Goal: Task Accomplishment & Management: Manage account settings

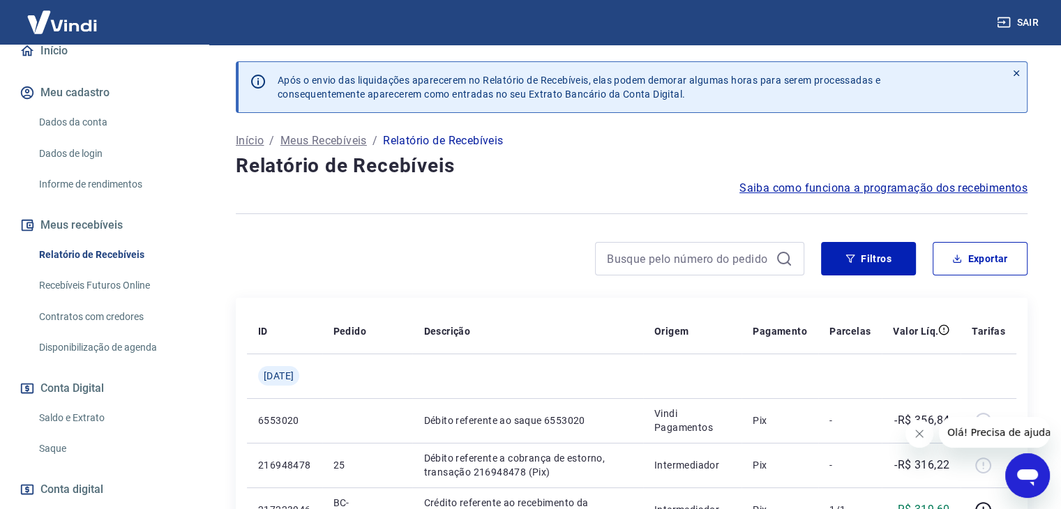
scroll to position [209, 0]
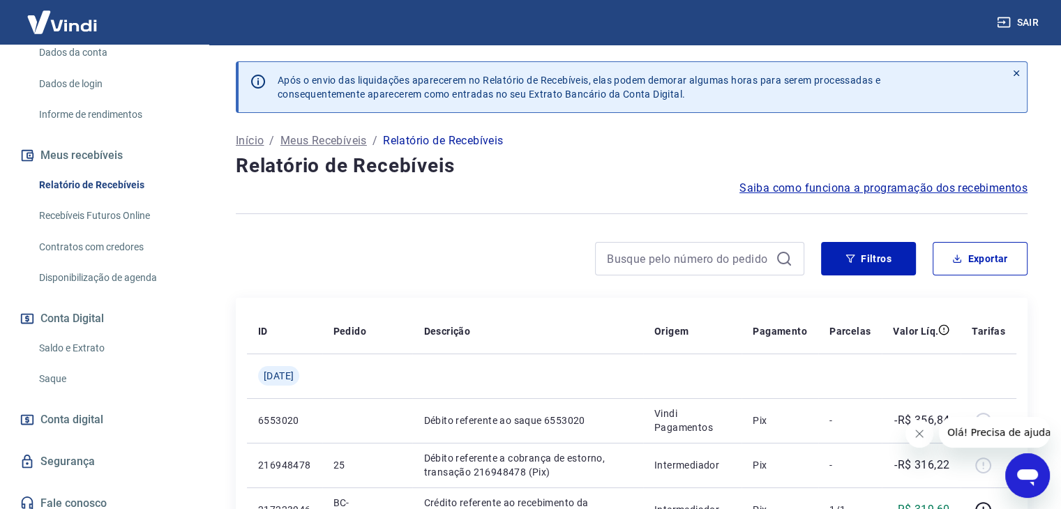
click at [71, 350] on link "Saldo e Extrato" at bounding box center [112, 348] width 158 height 29
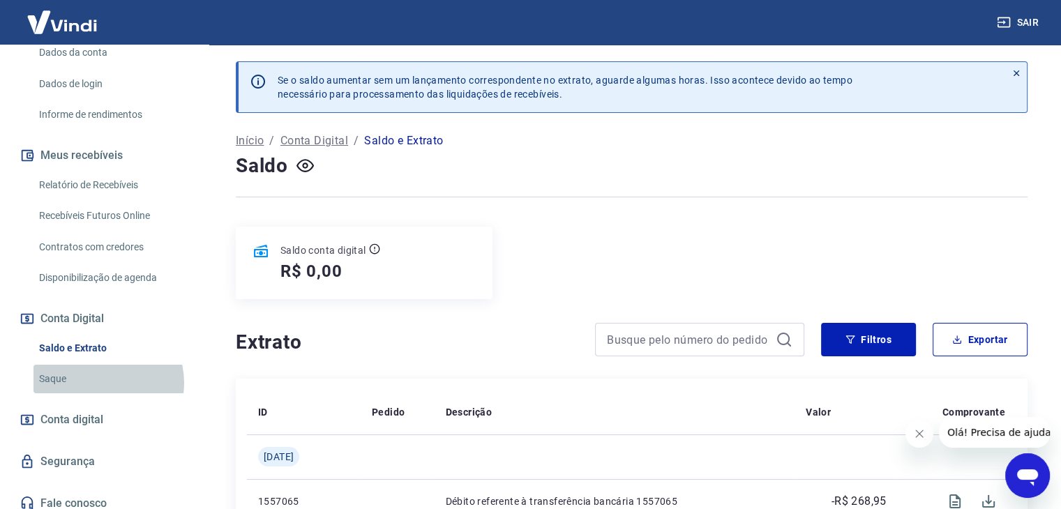
click at [102, 383] on link "Saque" at bounding box center [112, 379] width 158 height 29
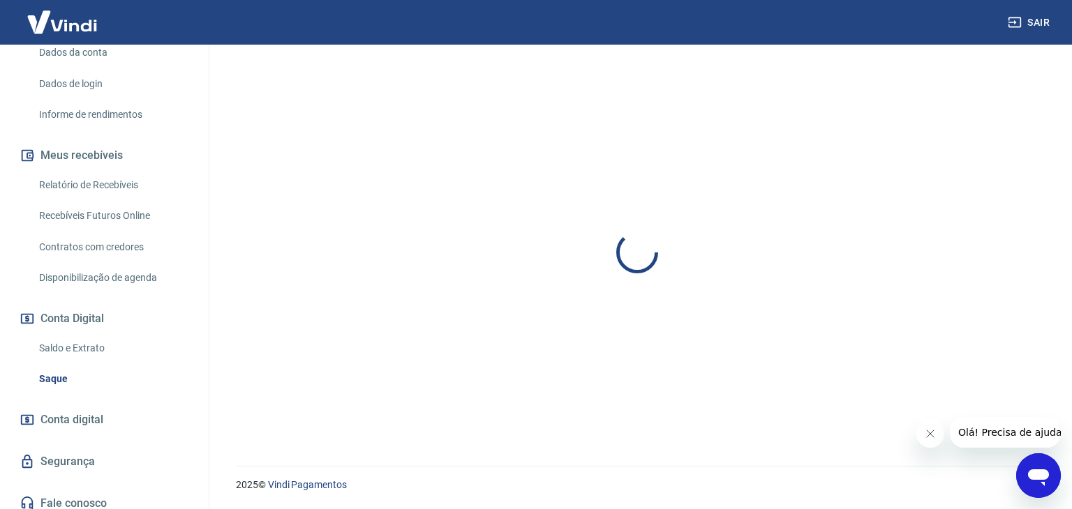
click at [179, 486] on div "Início Meu cadastro Dados da conta Dados de login Informe de rendimentos Meus r…" at bounding box center [104, 242] width 209 height 553
